Goal: Information Seeking & Learning: Learn about a topic

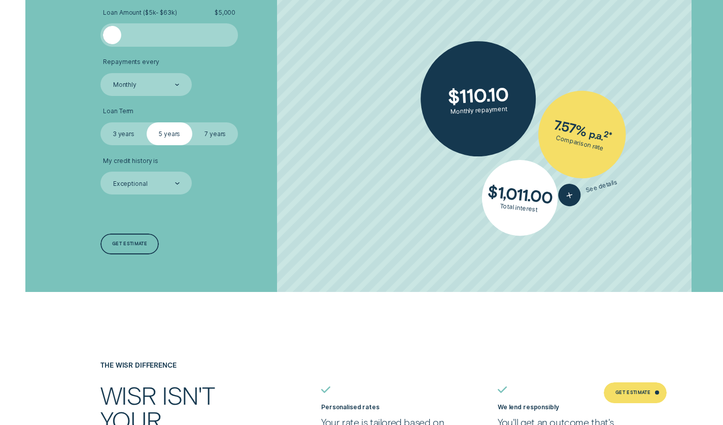
scroll to position [1826, 0]
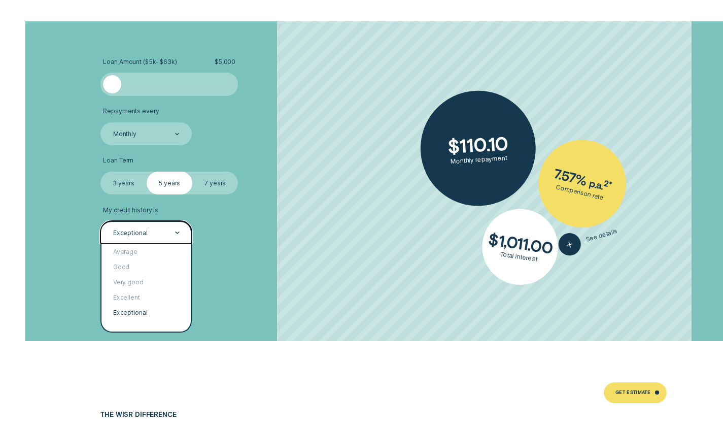
click at [174, 230] on div "Exceptional" at bounding box center [145, 232] width 67 height 9
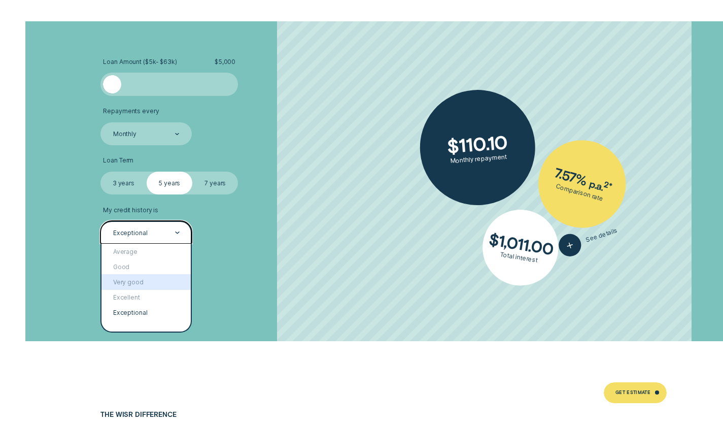
click at [178, 281] on div "Very good" at bounding box center [145, 281] width 89 height 15
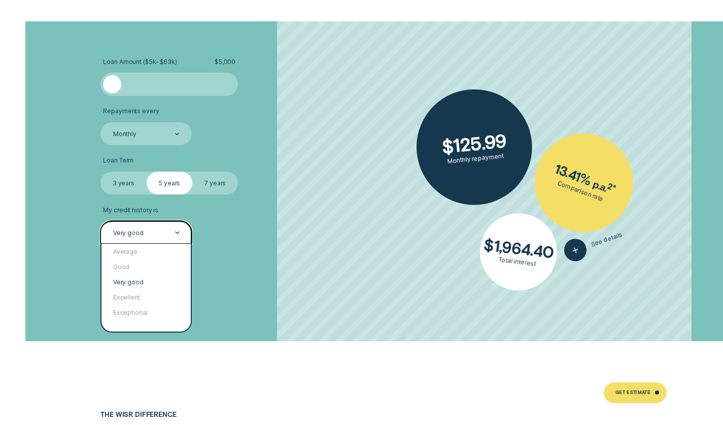
click at [175, 235] on div at bounding box center [177, 233] width 4 height 22
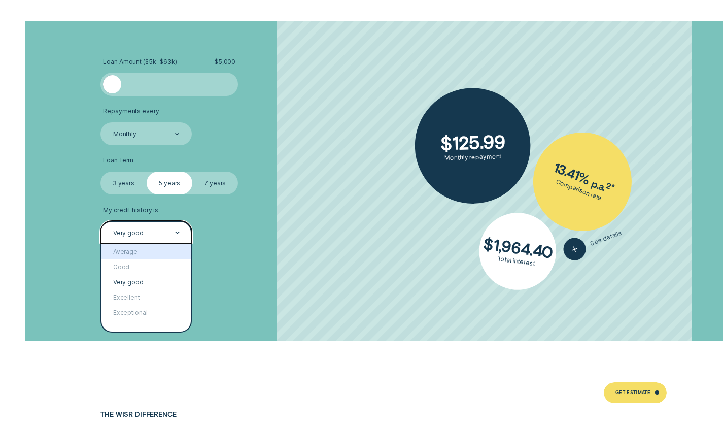
click at [164, 254] on div "Average" at bounding box center [145, 250] width 89 height 15
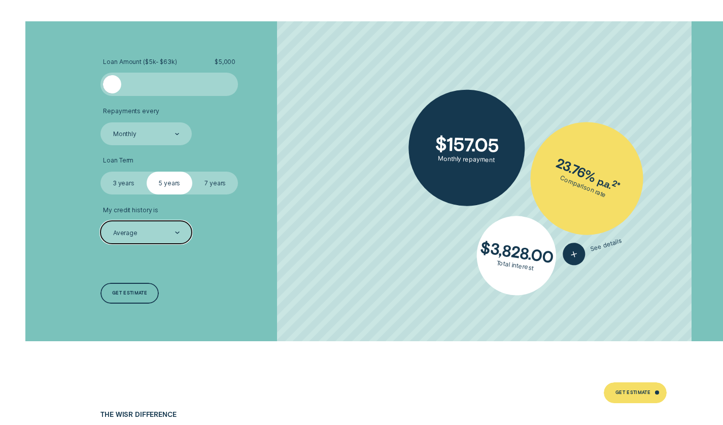
drag, startPoint x: 183, startPoint y: 232, endPoint x: 176, endPoint y: 237, distance: 8.7
click at [184, 232] on div "Average" at bounding box center [145, 232] width 91 height 23
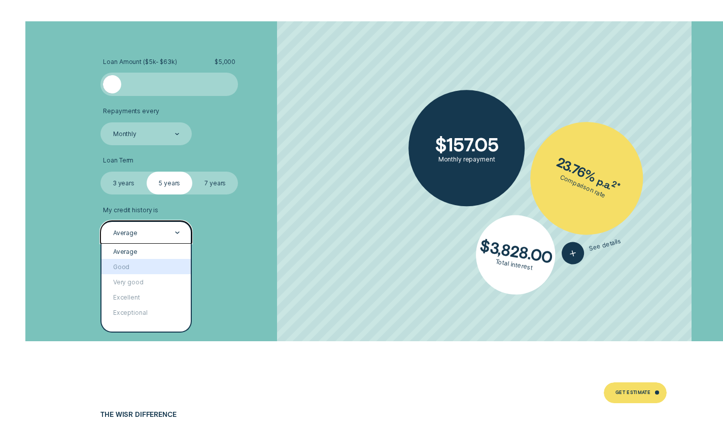
click at [164, 263] on div "Good" at bounding box center [145, 266] width 89 height 15
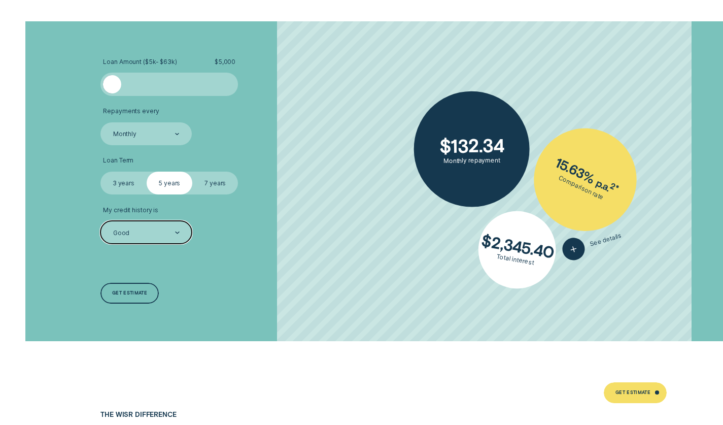
click at [180, 229] on div "Good" at bounding box center [145, 232] width 91 height 23
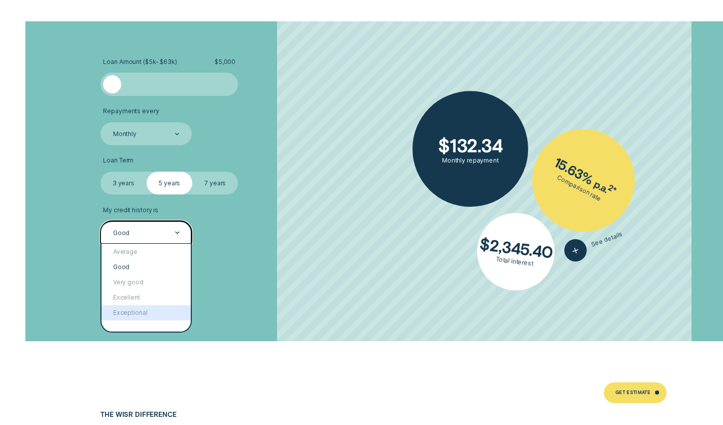
click at [161, 313] on div "Exceptional" at bounding box center [145, 312] width 89 height 15
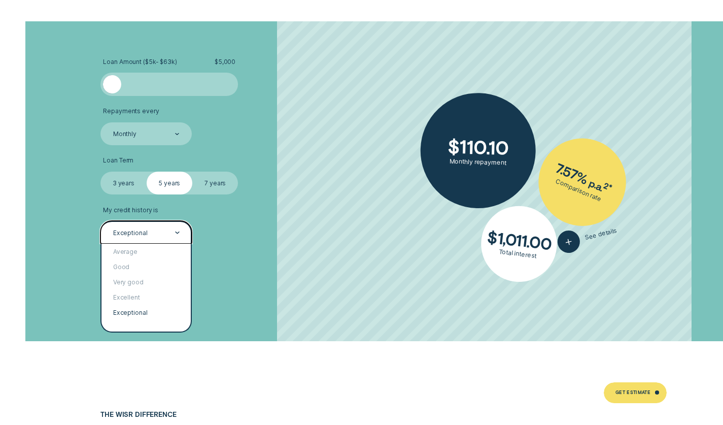
click at [185, 225] on div "Exceptional" at bounding box center [145, 232] width 91 height 23
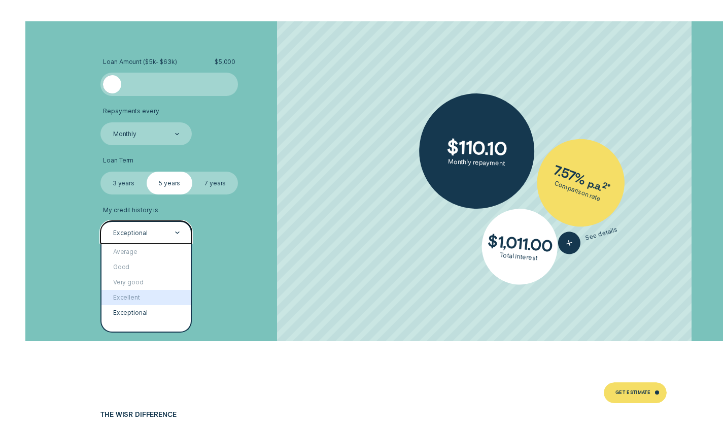
click at [145, 302] on div "Excellent" at bounding box center [145, 297] width 89 height 15
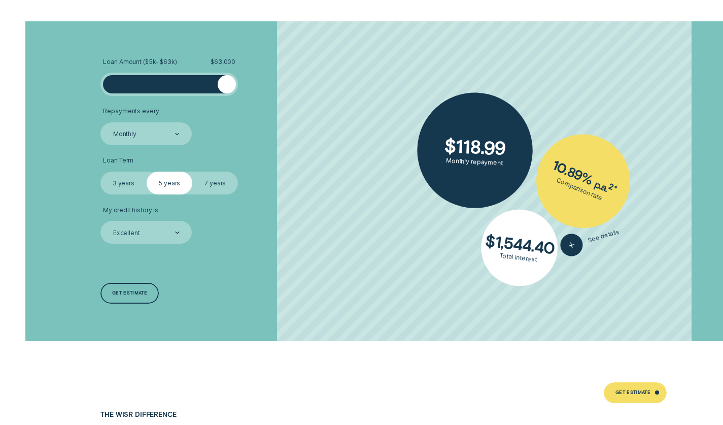
drag, startPoint x: 115, startPoint y: 85, endPoint x: 278, endPoint y: 87, distance: 163.3
click at [278, 87] on li "Loan Amount ( $5k - $63k ) $ 63,000" at bounding box center [206, 77] width 213 height 38
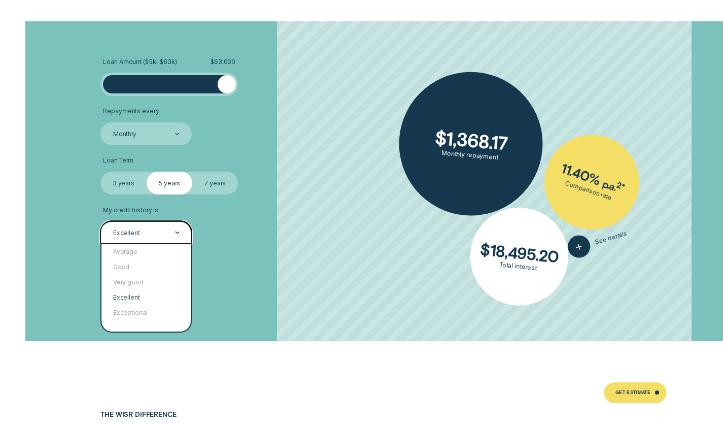
click at [181, 232] on div "Excellent" at bounding box center [145, 232] width 91 height 23
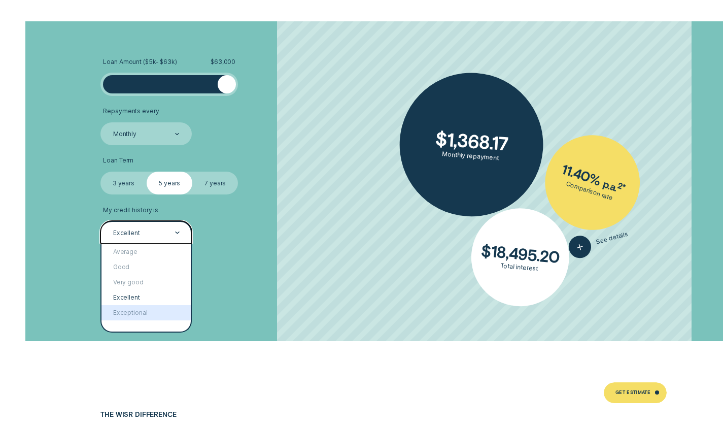
click at [152, 313] on div "Exceptional" at bounding box center [145, 312] width 89 height 15
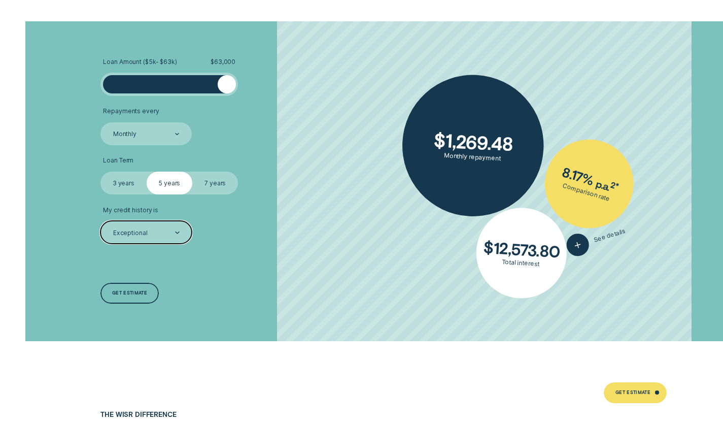
click at [177, 231] on icon at bounding box center [177, 232] width 4 height 2
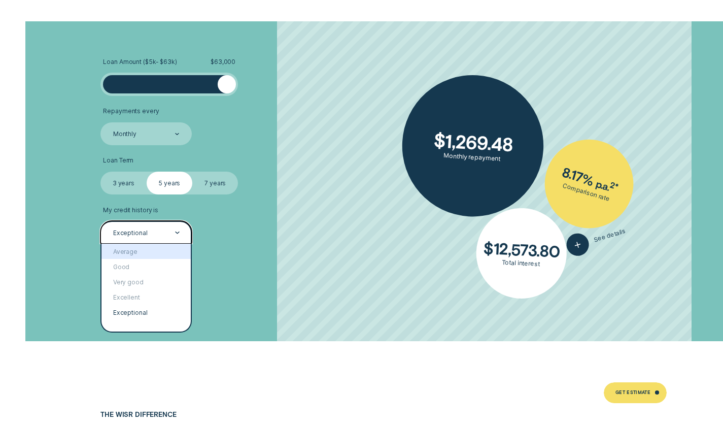
click at [141, 251] on div "Average" at bounding box center [145, 250] width 89 height 15
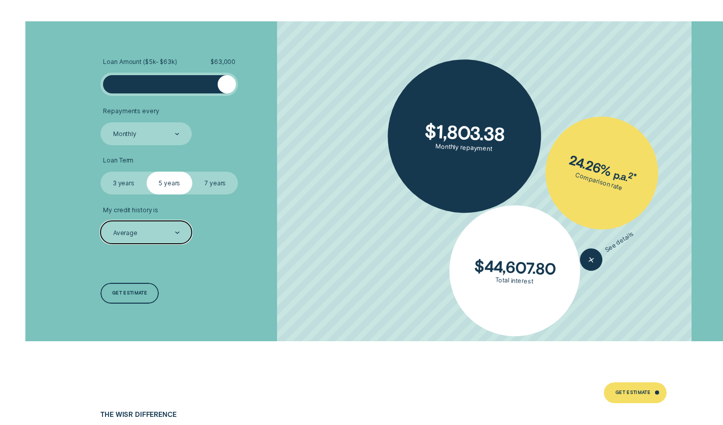
click at [262, 275] on div "Loan Amount ( $5k - $63k ) $ 63,000 Repayments every Monthly Loan Term Select L…" at bounding box center [207, 181] width 221 height 320
